Goal: Information Seeking & Learning: Stay updated

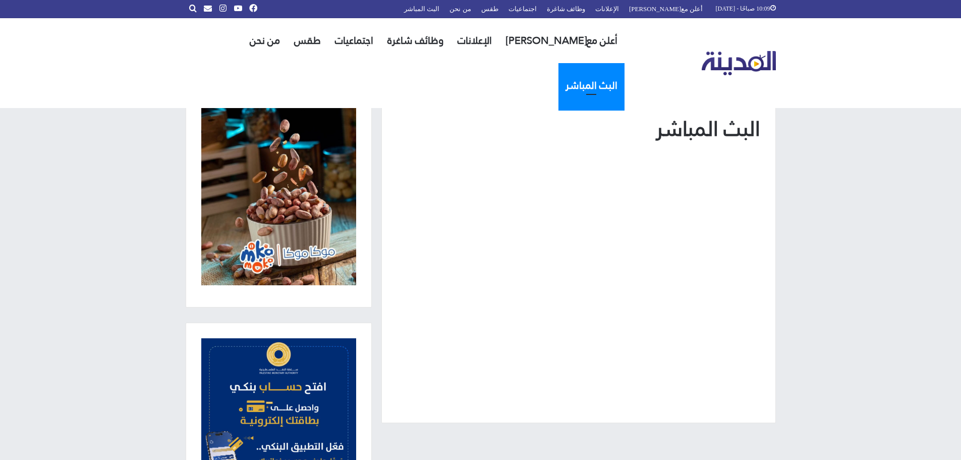
click at [769, 51] on img "القائمة الرئيسية" at bounding box center [739, 63] width 74 height 25
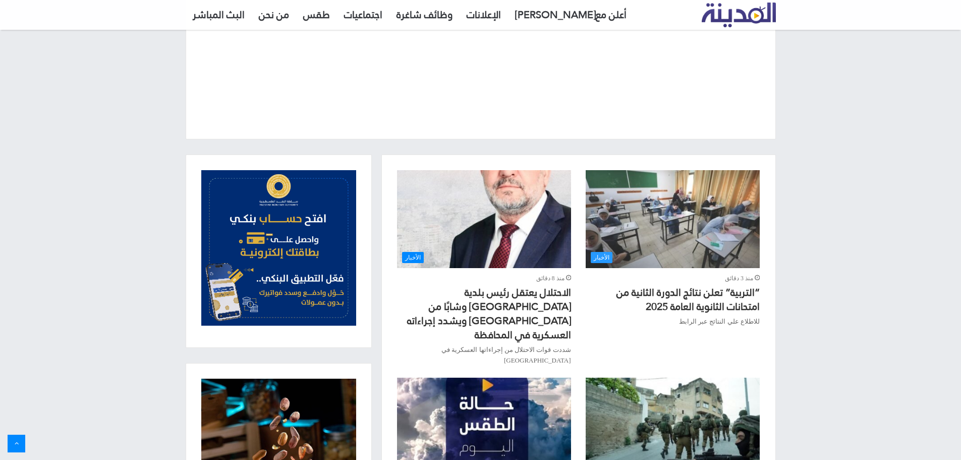
scroll to position [252, 0]
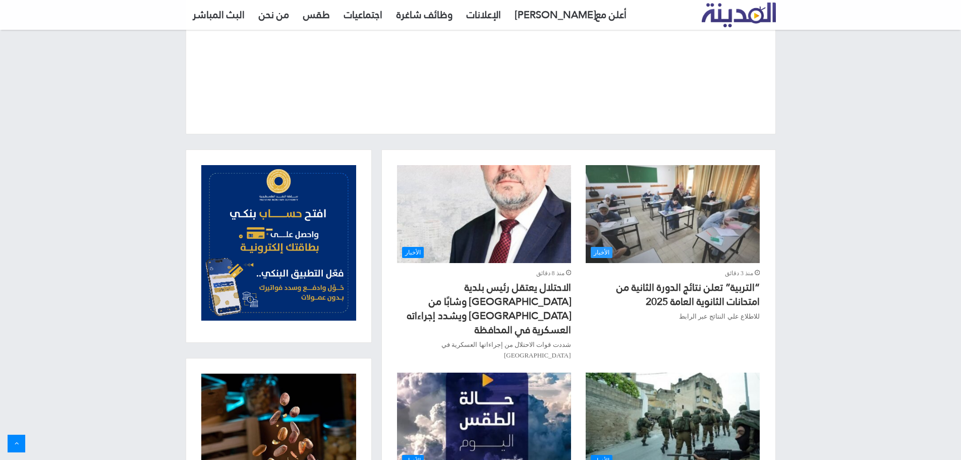
click at [655, 225] on img "“التربية” تعلن نتائج الدورة الثانية من امتحانات الثانوية العامة 2025" at bounding box center [673, 214] width 174 height 98
